Goal: Ask a question

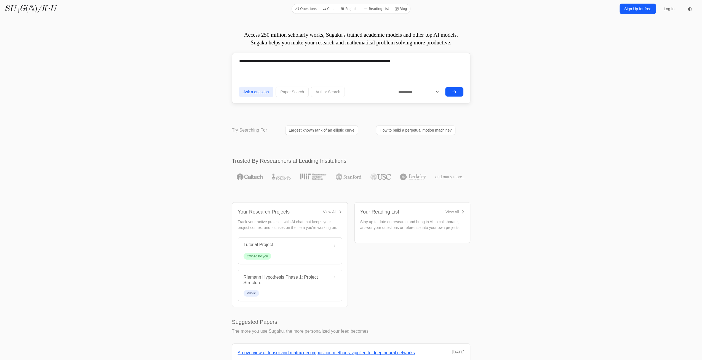
type textarea "**********"
click at [466, 88] on div "**********" at bounding box center [351, 78] width 238 height 50
click at [448, 89] on button "submit" at bounding box center [454, 91] width 18 height 9
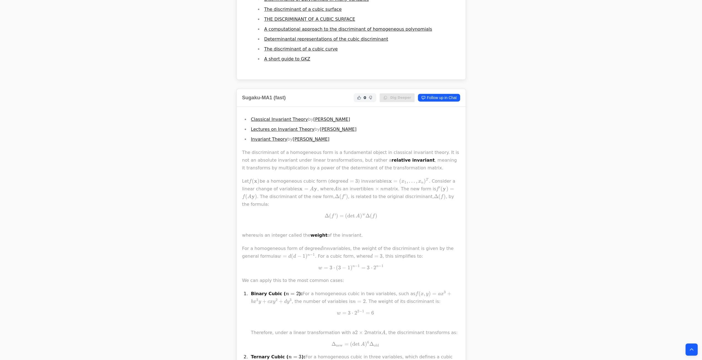
scroll to position [368, 0]
